Goal: Task Accomplishment & Management: Use online tool/utility

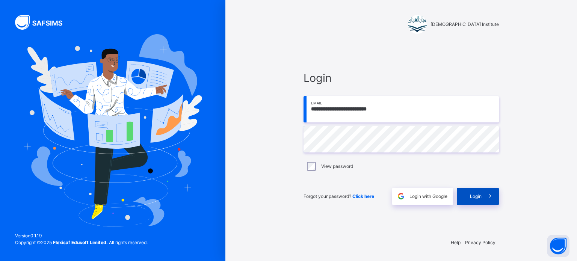
click at [472, 200] on div "Login" at bounding box center [478, 196] width 42 height 17
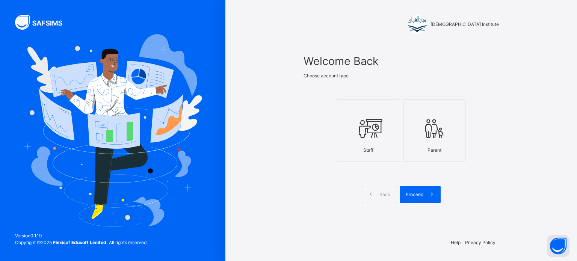
click at [359, 143] on div "Staff" at bounding box center [368, 150] width 54 height 14
click at [406, 188] on div "Proceed" at bounding box center [420, 194] width 41 height 17
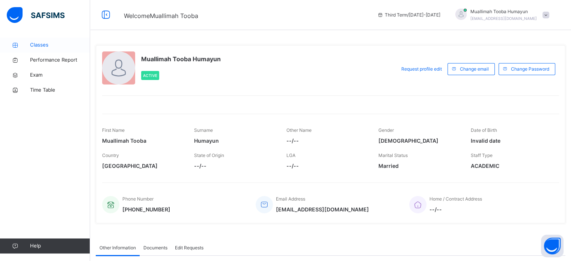
click at [47, 43] on span "Classes" at bounding box center [60, 45] width 60 height 8
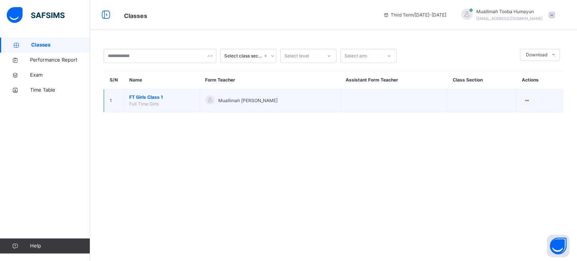
click at [145, 98] on span "FT Girls Class 1" at bounding box center [161, 97] width 65 height 7
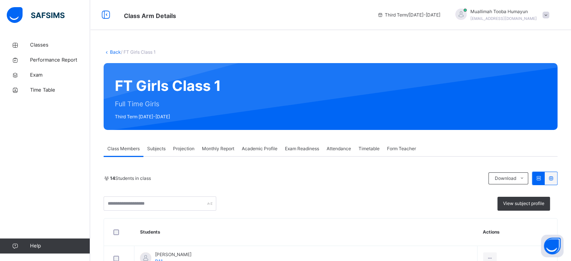
click at [189, 149] on span "Projection" at bounding box center [183, 148] width 21 height 7
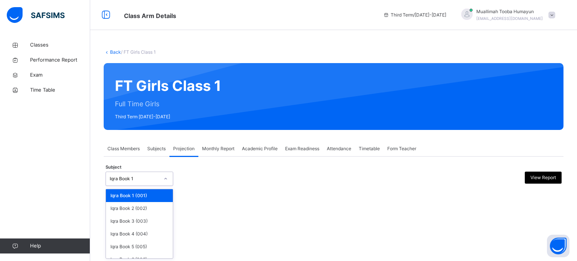
click at [167, 178] on icon at bounding box center [165, 179] width 5 height 8
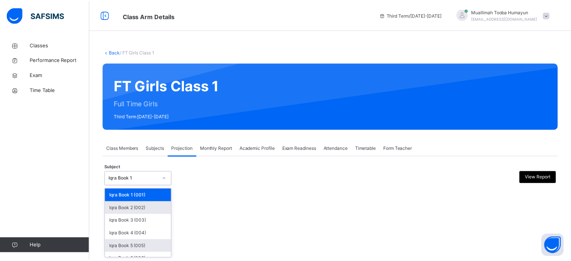
scroll to position [39, 0]
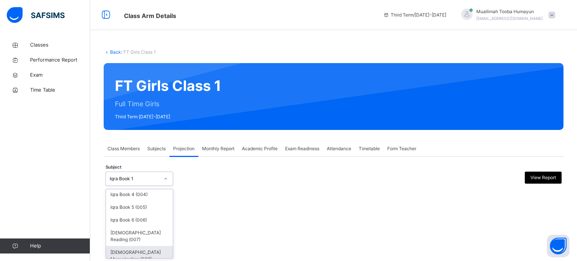
click at [135, 257] on div "[DEMOGRAPHIC_DATA] Memorisation (008)" at bounding box center [139, 256] width 67 height 20
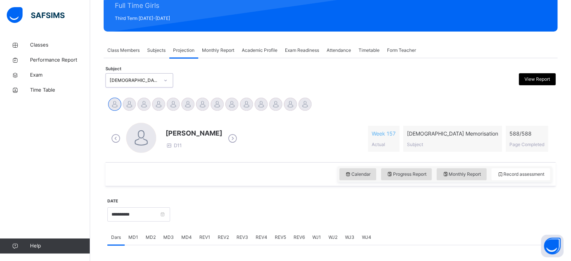
scroll to position [99, 0]
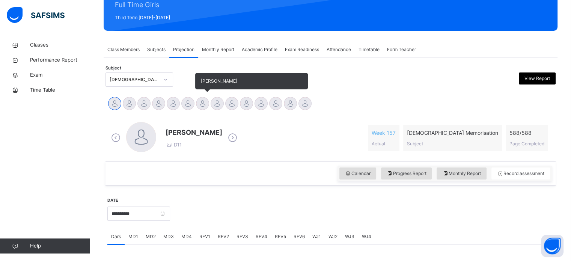
click at [199, 105] on div at bounding box center [202, 103] width 13 height 13
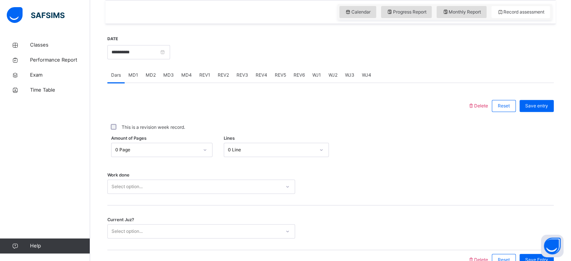
scroll to position [303, 0]
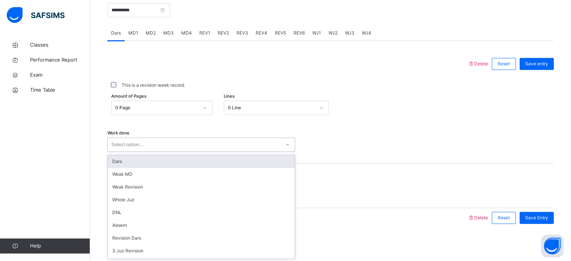
click at [190, 142] on div "Select option..." at bounding box center [194, 145] width 173 height 12
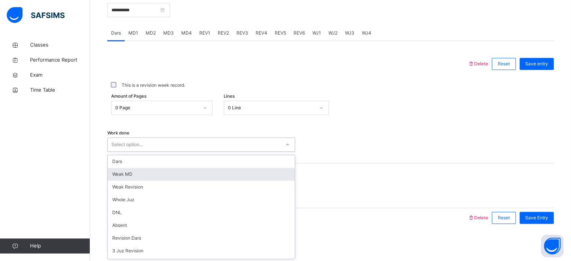
click at [159, 169] on div "Weak MD" at bounding box center [201, 174] width 187 height 13
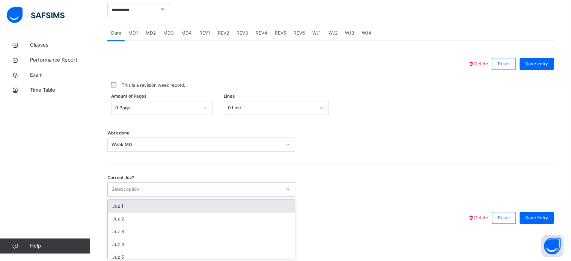
click at [161, 189] on div "Select option..." at bounding box center [194, 190] width 173 height 12
type input "**"
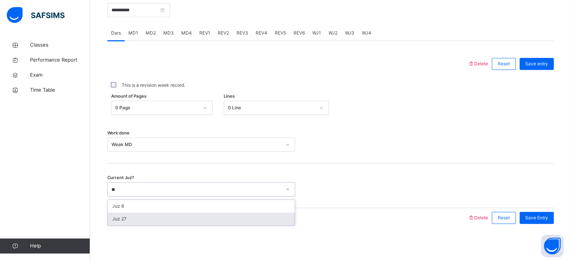
click at [134, 223] on div "Juz 27" at bounding box center [201, 219] width 187 height 13
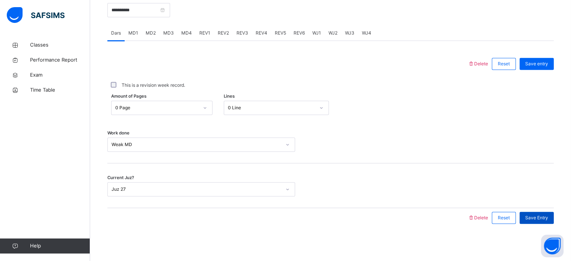
click at [540, 214] on span "Save Entry" at bounding box center [536, 217] width 23 height 7
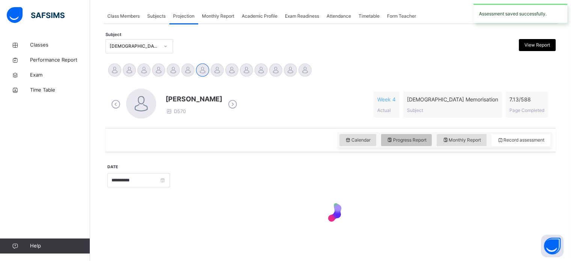
scroll to position [0, 0]
